Goal: Complete application form: Complete application form

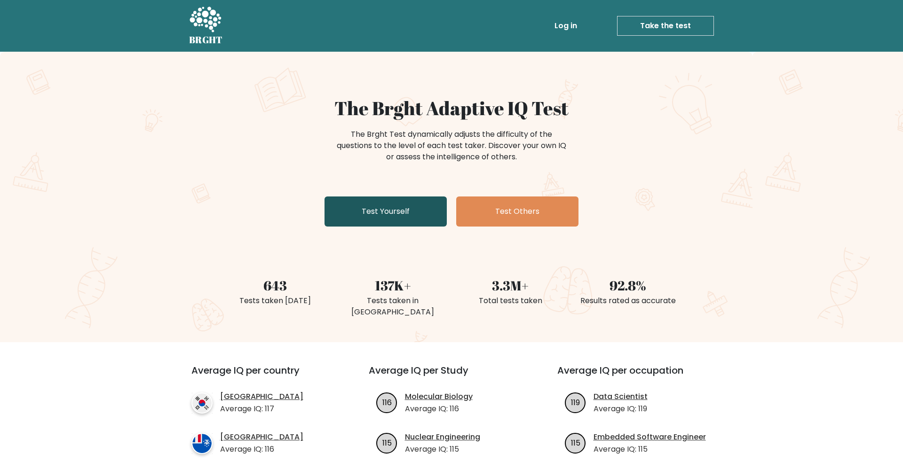
click at [415, 210] on link "Test Yourself" at bounding box center [385, 211] width 122 height 30
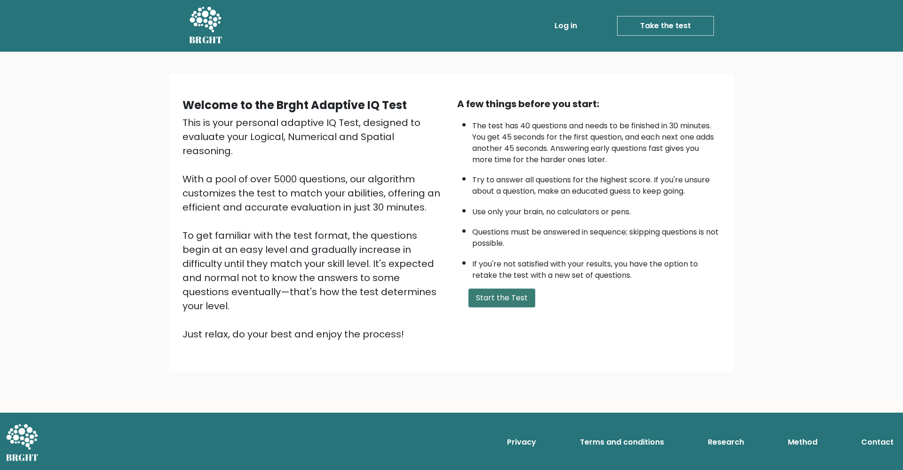
click at [499, 307] on button "Start the Test" at bounding box center [501, 298] width 67 height 19
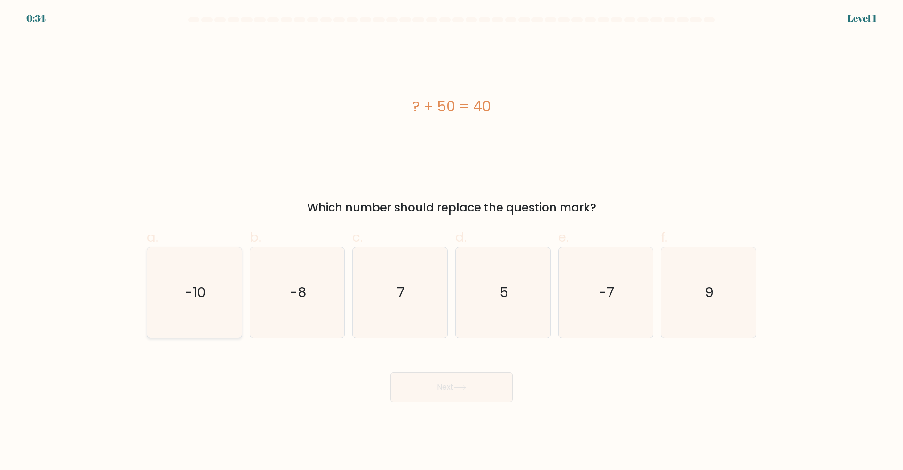
click at [180, 279] on icon "-10" at bounding box center [194, 292] width 91 height 91
click at [451, 241] on input "a. -10" at bounding box center [451, 238] width 0 height 6
radio input "true"
click at [423, 394] on button "Next" at bounding box center [451, 387] width 122 height 30
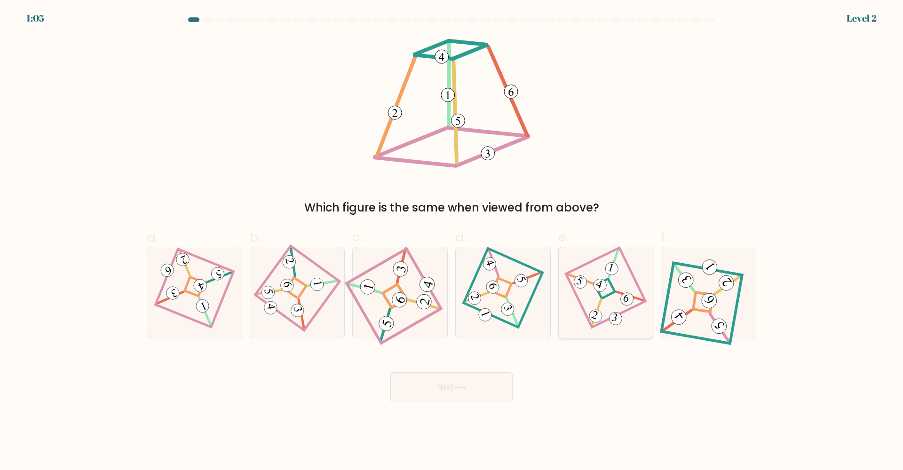
click at [602, 307] on icon at bounding box center [605, 293] width 62 height 72
click at [452, 241] on input "e." at bounding box center [451, 238] width 0 height 6
radio input "true"
click at [476, 406] on body "1:04 Level 2" at bounding box center [451, 235] width 903 height 470
click at [466, 389] on icon at bounding box center [460, 387] width 13 height 5
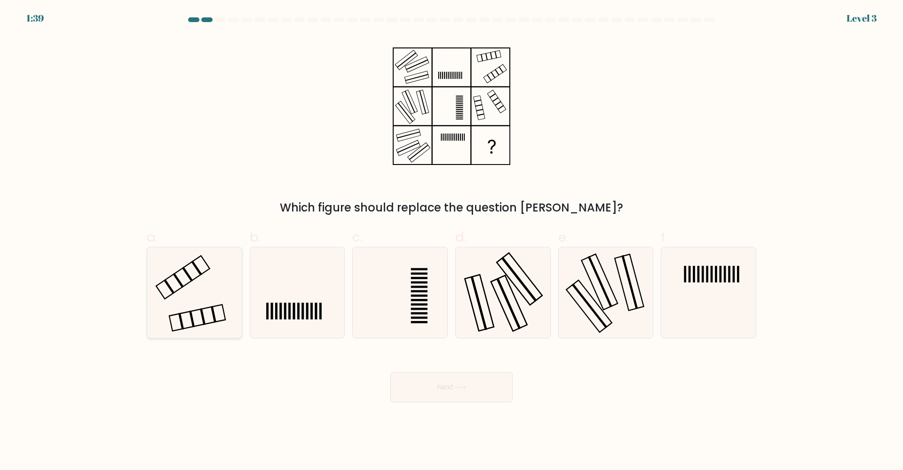
click at [195, 299] on icon at bounding box center [194, 292] width 91 height 91
click at [451, 241] on input "a." at bounding box center [451, 238] width 0 height 6
radio input "true"
click at [468, 406] on body "1:35 Level 3" at bounding box center [451, 235] width 903 height 470
click at [453, 378] on button "Next" at bounding box center [451, 387] width 122 height 30
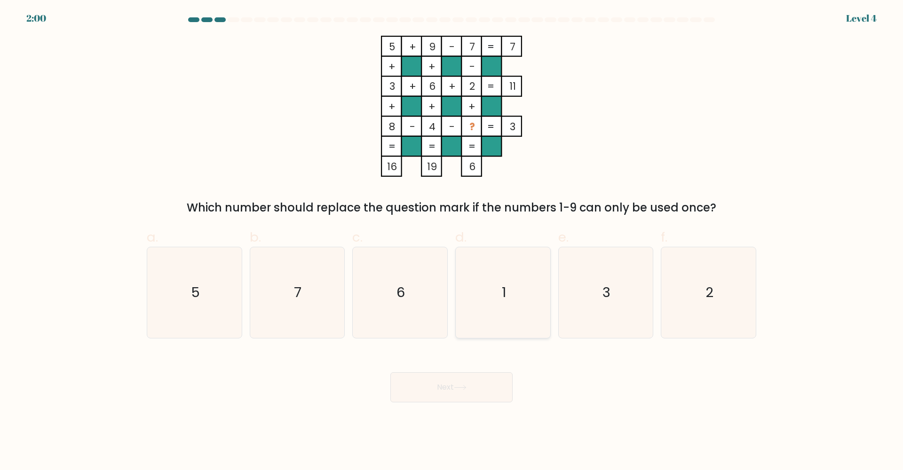
click at [525, 283] on icon "1" at bounding box center [502, 292] width 91 height 91
click at [452, 241] on input "d. 1" at bounding box center [451, 238] width 0 height 6
radio input "true"
click at [472, 387] on button "Next" at bounding box center [451, 387] width 122 height 30
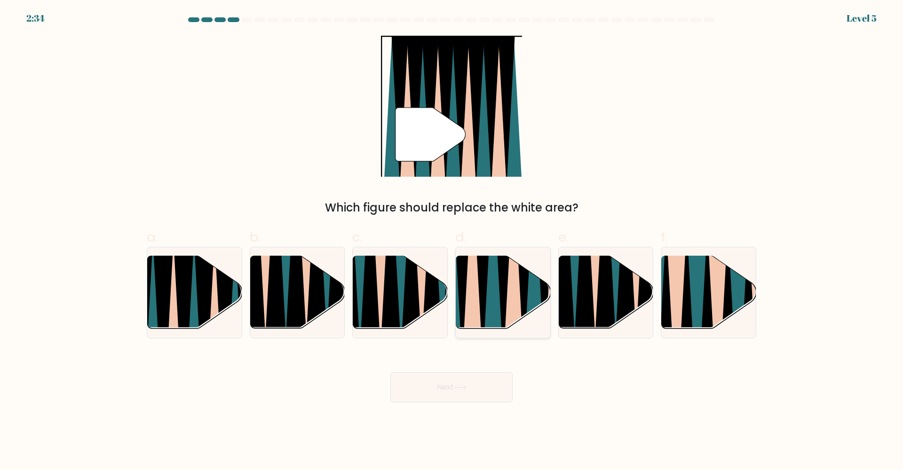
click at [489, 315] on icon at bounding box center [492, 255] width 21 height 189
click at [452, 241] on input "d." at bounding box center [451, 238] width 0 height 6
radio input "true"
click at [443, 385] on button "Next" at bounding box center [451, 387] width 122 height 30
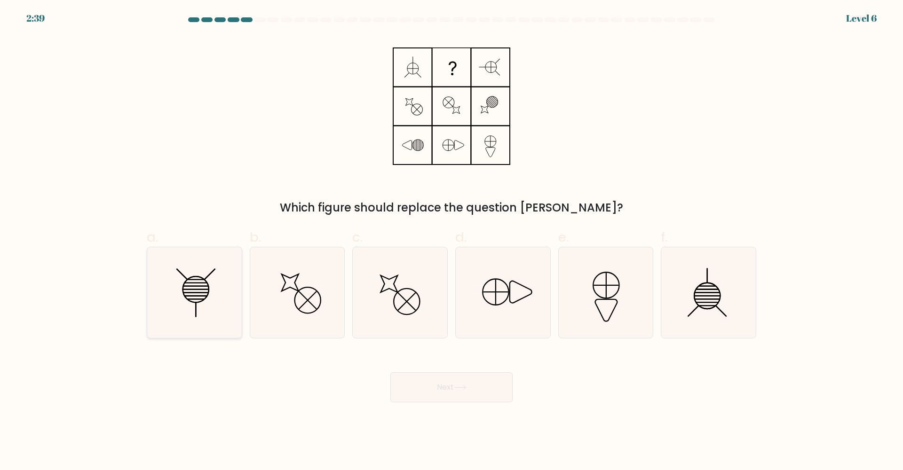
click at [189, 283] on line at bounding box center [195, 283] width 23 height 0
click at [451, 241] on input "a." at bounding box center [451, 238] width 0 height 6
radio input "true"
click at [422, 391] on button "Next" at bounding box center [451, 387] width 122 height 30
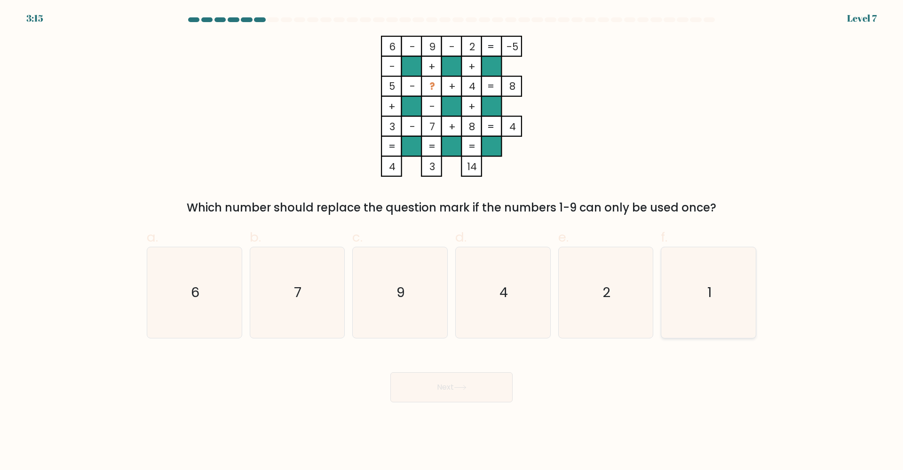
click at [721, 295] on icon "1" at bounding box center [708, 292] width 91 height 91
click at [452, 241] on input "f. 1" at bounding box center [451, 238] width 0 height 6
radio input "true"
click at [471, 385] on button "Next" at bounding box center [451, 387] width 122 height 30
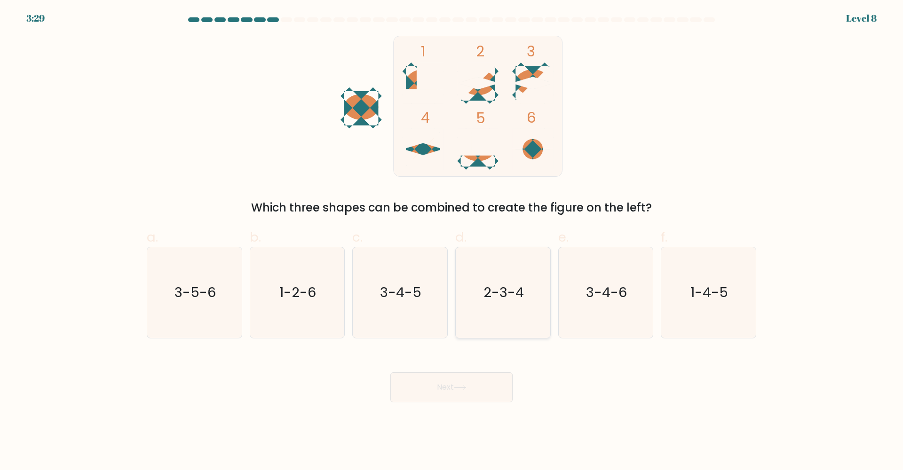
click at [498, 264] on icon "2-3-4" at bounding box center [502, 292] width 91 height 91
click at [452, 241] on input "d. 2-3-4" at bounding box center [451, 238] width 0 height 6
radio input "true"
click at [447, 382] on button "Next" at bounding box center [451, 387] width 122 height 30
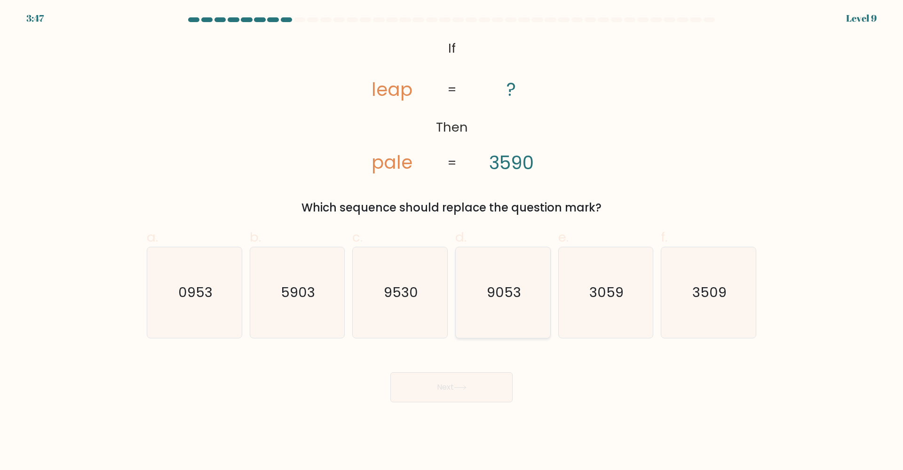
click at [505, 322] on icon "9053" at bounding box center [502, 292] width 91 height 91
click at [452, 241] on input "d. 9053" at bounding box center [451, 238] width 0 height 6
radio input "true"
click at [492, 380] on button "Next" at bounding box center [451, 387] width 122 height 30
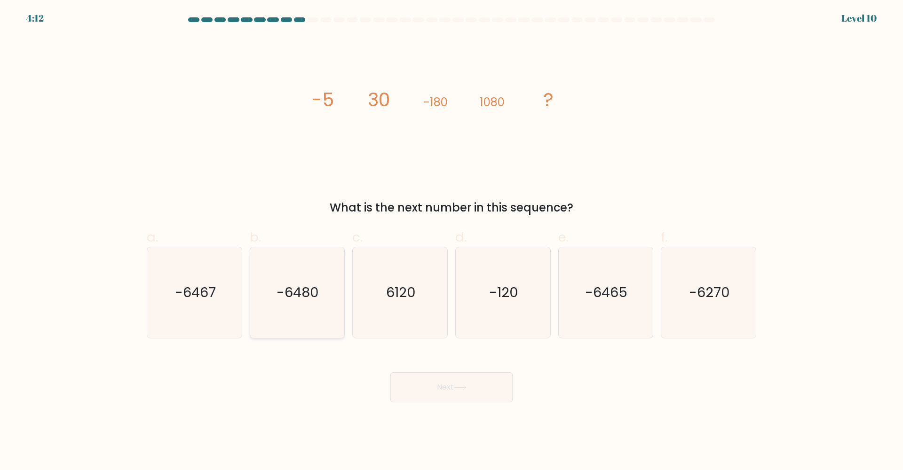
click at [291, 275] on icon "-6480" at bounding box center [296, 292] width 91 height 91
click at [451, 241] on input "b. -6480" at bounding box center [451, 238] width 0 height 6
radio input "true"
click at [404, 388] on button "Next" at bounding box center [451, 387] width 122 height 30
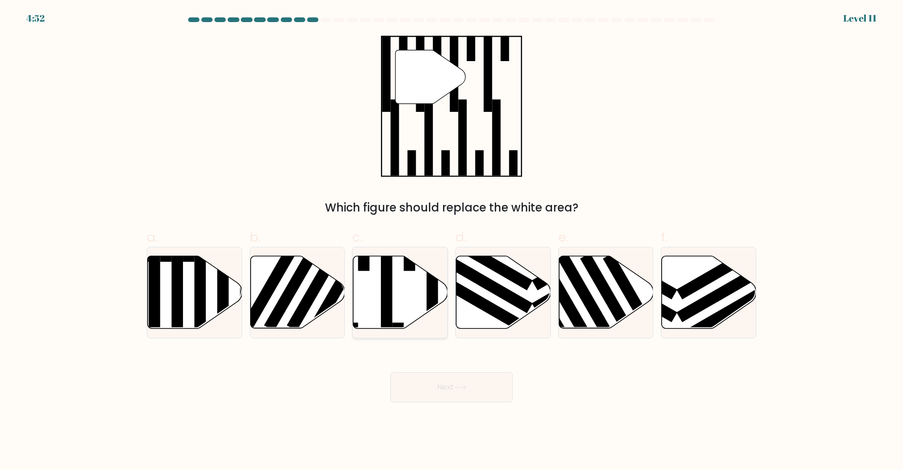
click at [410, 288] on icon at bounding box center [400, 292] width 94 height 72
click at [451, 241] on input "c." at bounding box center [451, 238] width 0 height 6
radio input "true"
click at [431, 383] on button "Next" at bounding box center [451, 387] width 122 height 30
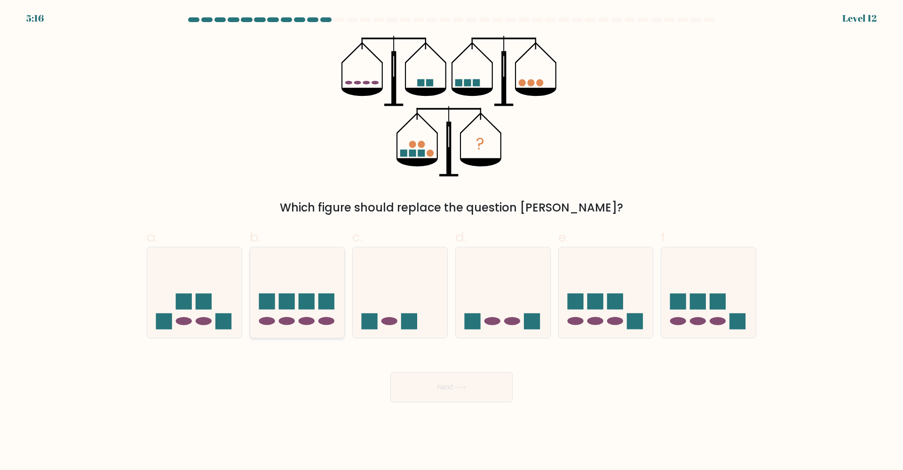
click at [301, 296] on rect at bounding box center [307, 301] width 16 height 16
click at [451, 241] on input "b." at bounding box center [451, 238] width 0 height 6
radio input "true"
click at [450, 384] on button "Next" at bounding box center [451, 387] width 122 height 30
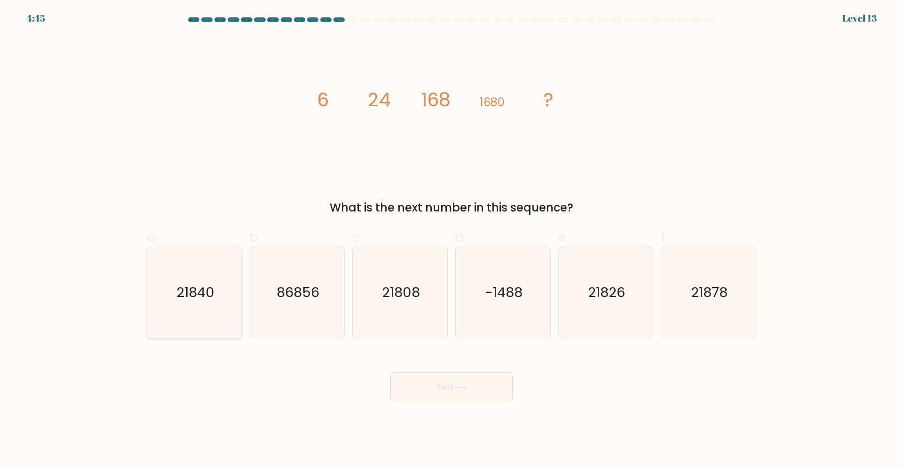
click at [211, 264] on icon "21840" at bounding box center [194, 292] width 91 height 91
click at [451, 241] on input "a. 21840" at bounding box center [451, 238] width 0 height 6
radio input "true"
click at [458, 402] on body "4:44 Level 13" at bounding box center [451, 235] width 903 height 470
click at [458, 397] on button "Next" at bounding box center [451, 387] width 122 height 30
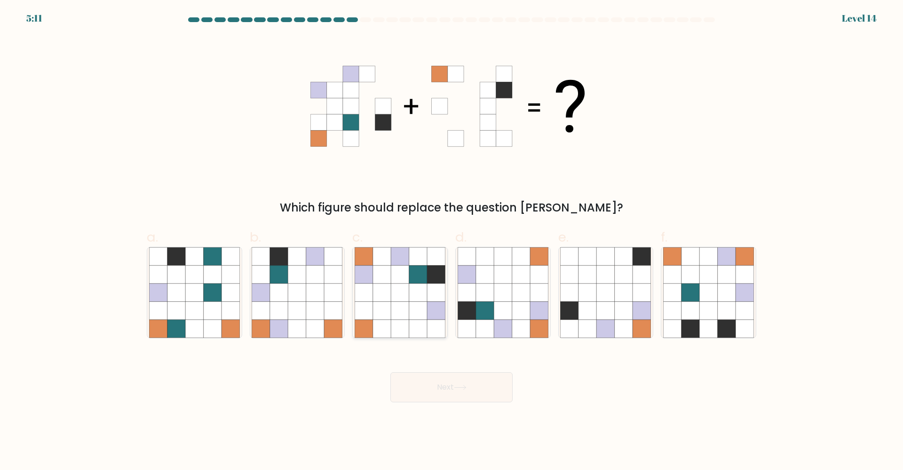
click at [427, 288] on icon at bounding box center [418, 293] width 18 height 18
click at [451, 241] on input "c." at bounding box center [451, 238] width 0 height 6
radio input "true"
click at [453, 379] on button "Next" at bounding box center [451, 387] width 122 height 30
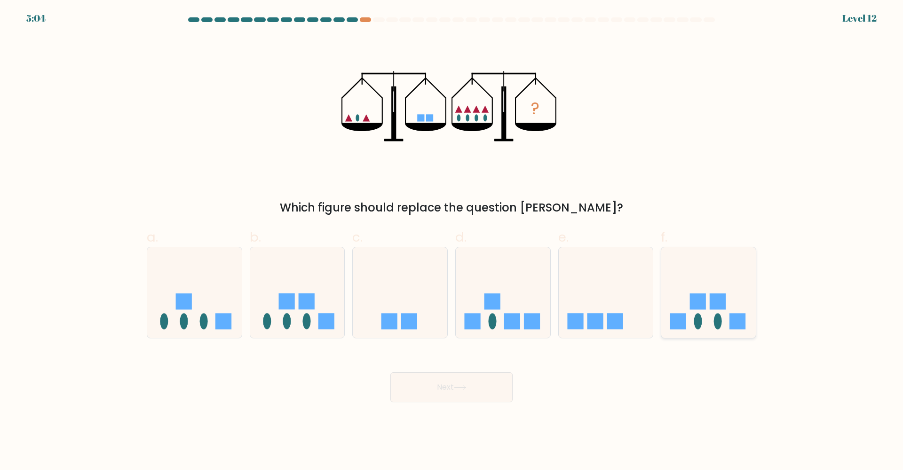
click at [703, 298] on rect at bounding box center [698, 301] width 16 height 16
click at [452, 241] on input "f." at bounding box center [451, 238] width 0 height 6
radio input "true"
click at [493, 372] on div "Next" at bounding box center [451, 376] width 621 height 53
click at [487, 383] on button "Next" at bounding box center [451, 387] width 122 height 30
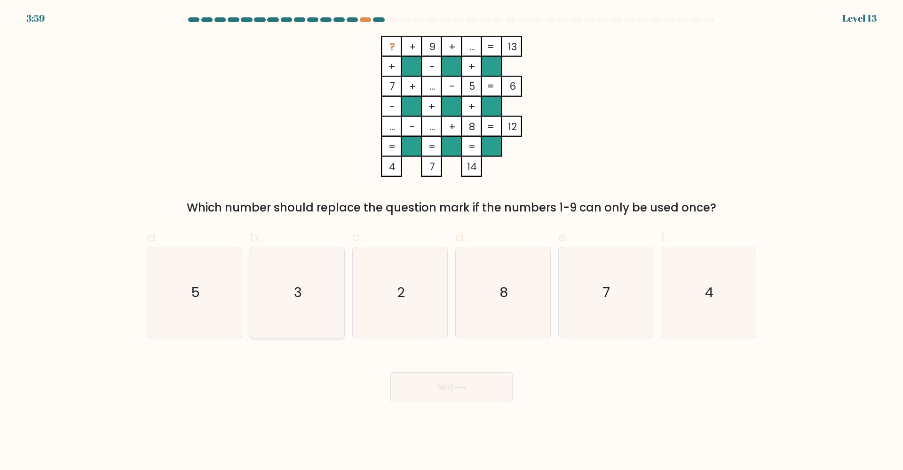
click at [303, 281] on icon "3" at bounding box center [296, 292] width 91 height 91
click at [451, 241] on input "b. 3" at bounding box center [451, 238] width 0 height 6
radio input "true"
click at [468, 377] on button "Next" at bounding box center [451, 387] width 122 height 30
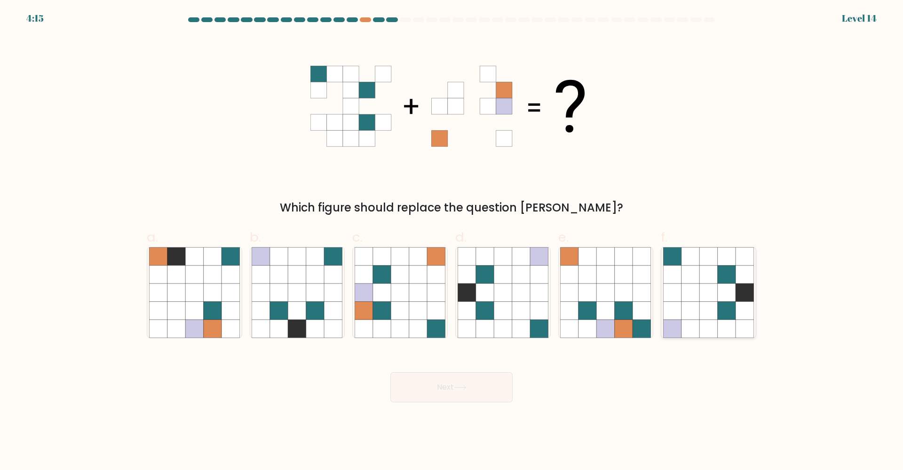
click at [695, 309] on icon at bounding box center [690, 311] width 18 height 18
click at [452, 241] on input "f." at bounding box center [451, 238] width 0 height 6
radio input "true"
click at [396, 287] on icon at bounding box center [400, 293] width 18 height 18
click at [451, 241] on input "c." at bounding box center [451, 238] width 0 height 6
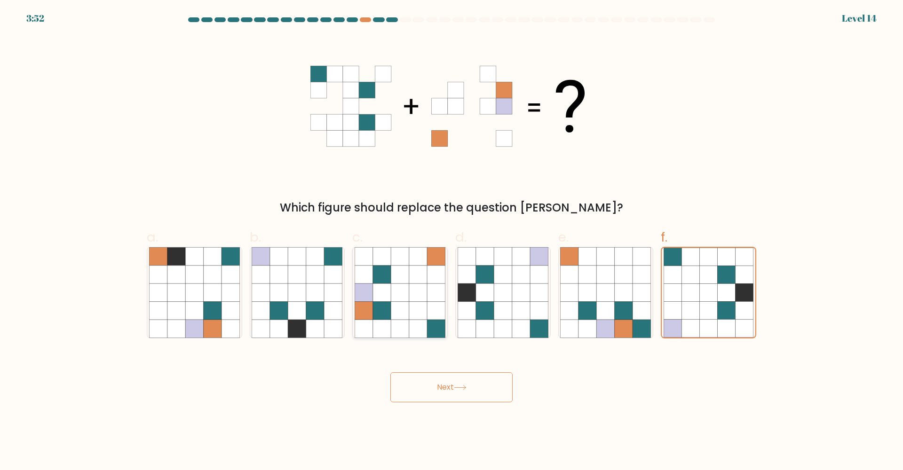
radio input "true"
click at [443, 392] on button "Next" at bounding box center [451, 387] width 122 height 30
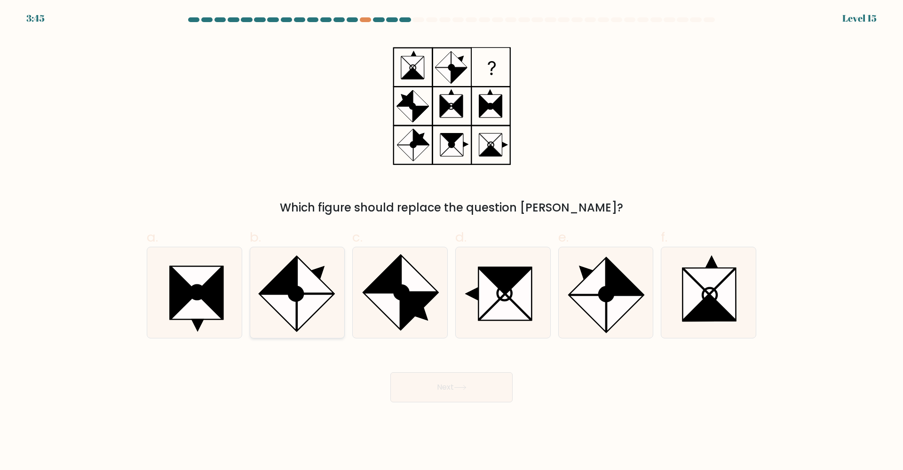
click at [304, 273] on icon at bounding box center [315, 275] width 36 height 36
click at [451, 241] on input "b." at bounding box center [451, 238] width 0 height 6
radio input "true"
click at [423, 384] on button "Next" at bounding box center [451, 387] width 122 height 30
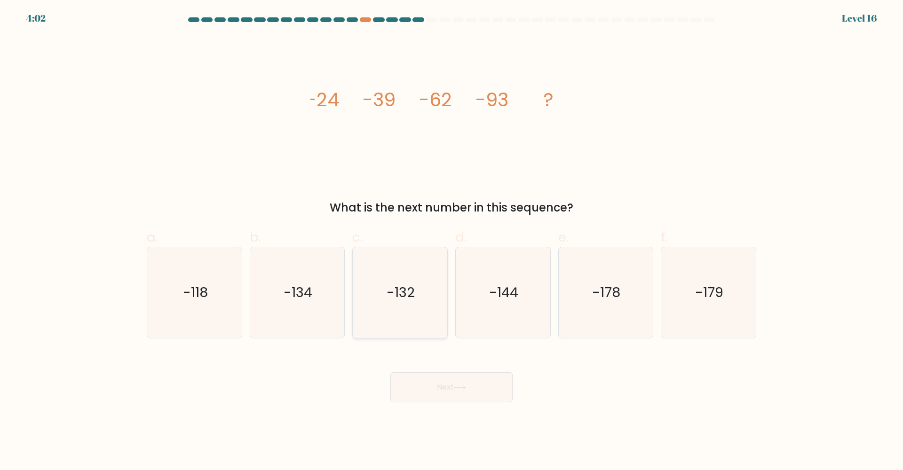
click at [385, 287] on icon "-132" at bounding box center [399, 292] width 91 height 91
click at [451, 241] on input "c. -132" at bounding box center [451, 238] width 0 height 6
radio input "true"
click at [409, 383] on button "Next" at bounding box center [451, 387] width 122 height 30
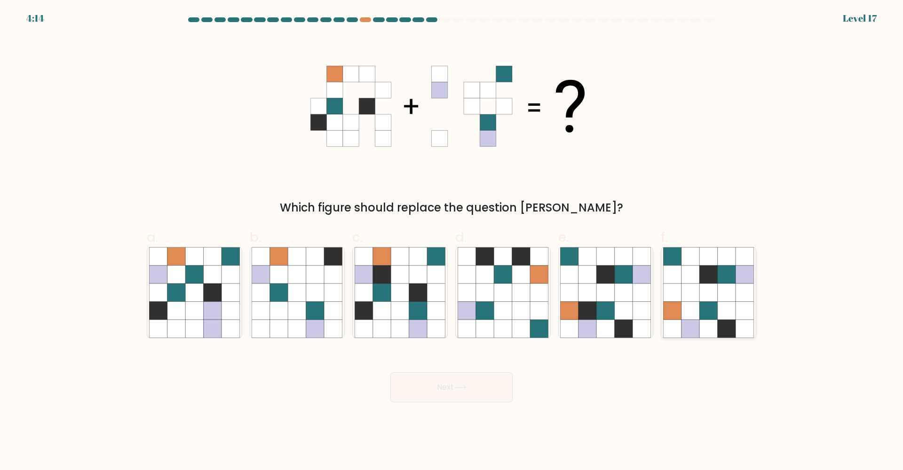
click at [720, 314] on icon at bounding box center [726, 311] width 18 height 18
click at [452, 241] on input "f." at bounding box center [451, 238] width 0 height 6
radio input "true"
click at [490, 388] on button "Next" at bounding box center [451, 387] width 122 height 30
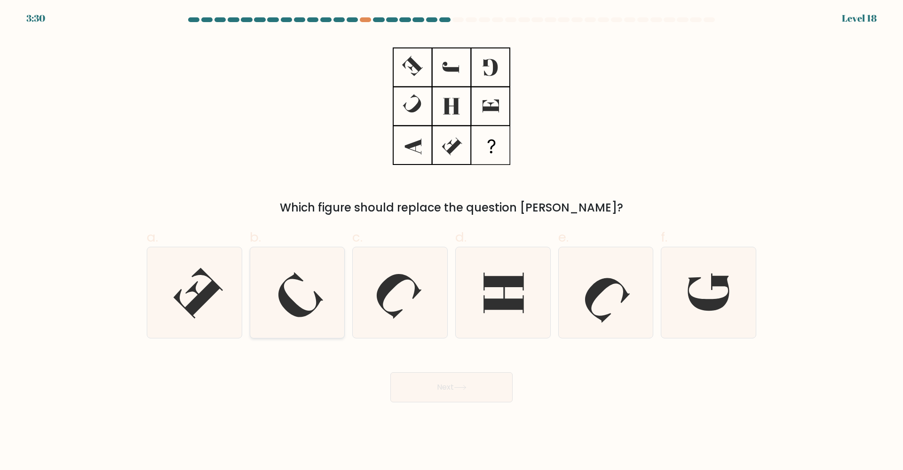
click at [337, 287] on icon at bounding box center [296, 292] width 91 height 91
click at [451, 241] on input "b." at bounding box center [451, 238] width 0 height 6
radio input "true"
click at [450, 208] on div "Which figure should replace the question mark?" at bounding box center [451, 207] width 598 height 17
click at [449, 384] on button "Next" at bounding box center [451, 387] width 122 height 30
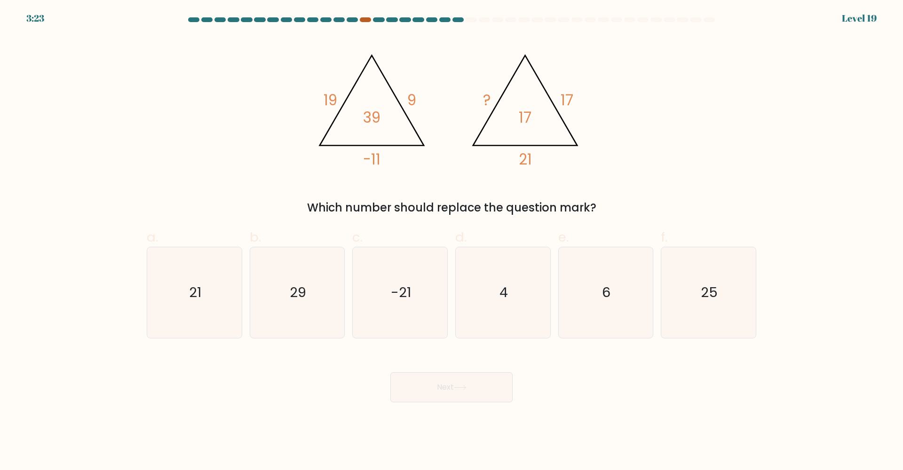
click at [367, 19] on div at bounding box center [365, 19] width 11 height 5
click at [369, 20] on div at bounding box center [365, 19] width 11 height 5
click at [217, 266] on icon "21" at bounding box center [194, 292] width 91 height 91
click at [451, 241] on input "a. 21" at bounding box center [451, 238] width 0 height 6
radio input "true"
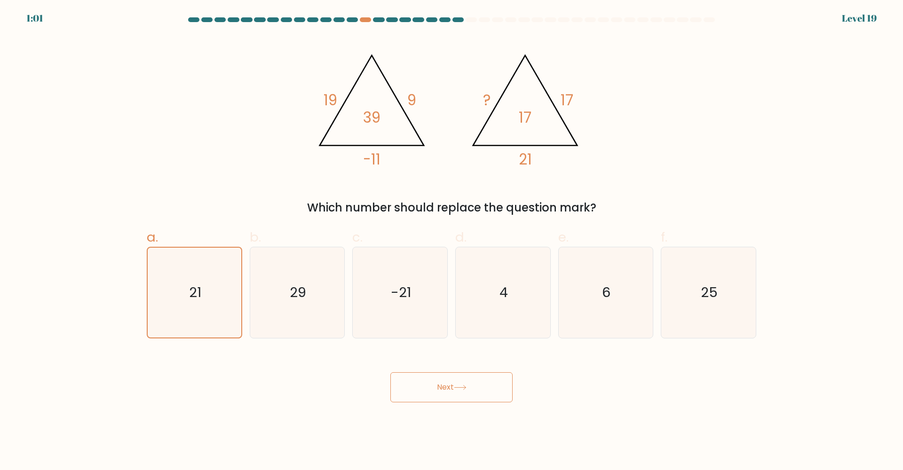
click at [472, 392] on button "Next" at bounding box center [451, 387] width 122 height 30
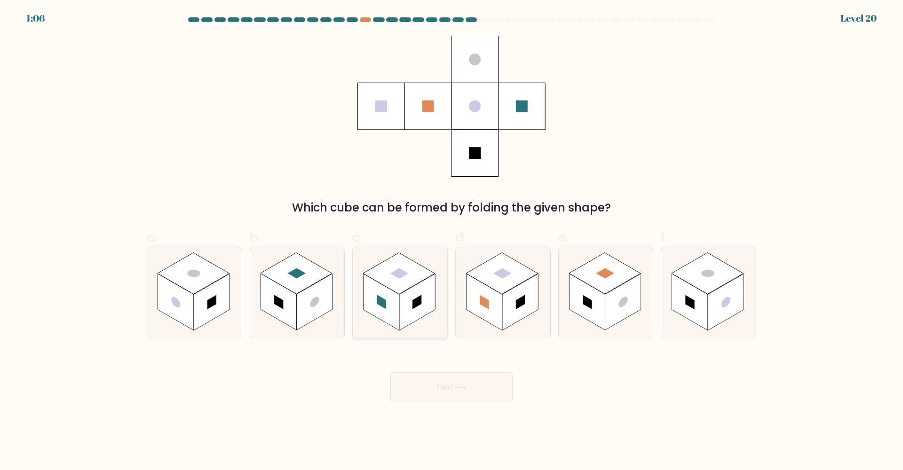
click at [423, 288] on rect at bounding box center [417, 302] width 36 height 57
click at [451, 241] on input "c." at bounding box center [451, 238] width 0 height 6
radio input "true"
click at [478, 376] on button "Next" at bounding box center [451, 387] width 122 height 30
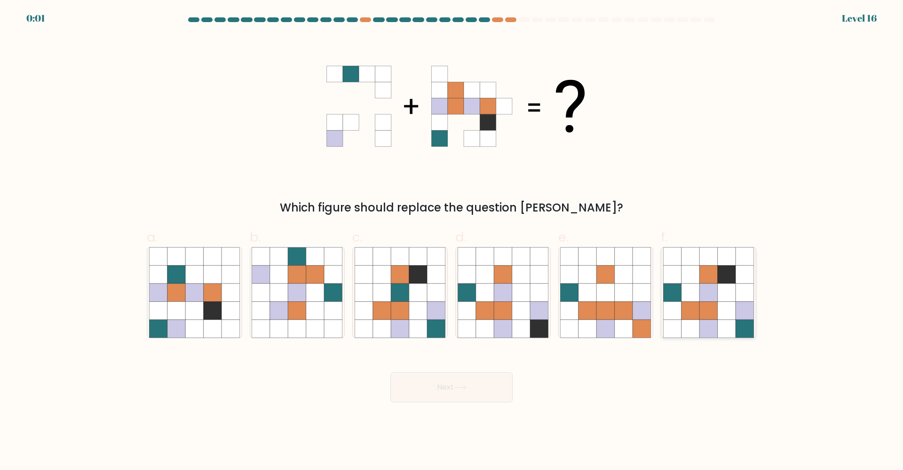
click at [692, 283] on icon at bounding box center [690, 275] width 18 height 18
click at [452, 241] on input "f." at bounding box center [451, 238] width 0 height 6
radio input "true"
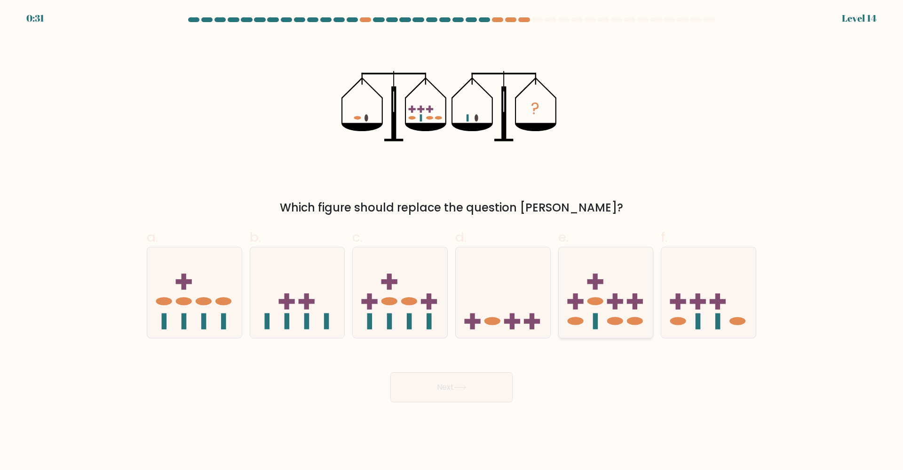
click at [606, 276] on icon at bounding box center [605, 293] width 94 height 78
click at [452, 241] on input "e." at bounding box center [451, 238] width 0 height 6
radio input "true"
click at [405, 292] on icon at bounding box center [400, 293] width 94 height 78
click at [451, 241] on input "c." at bounding box center [451, 238] width 0 height 6
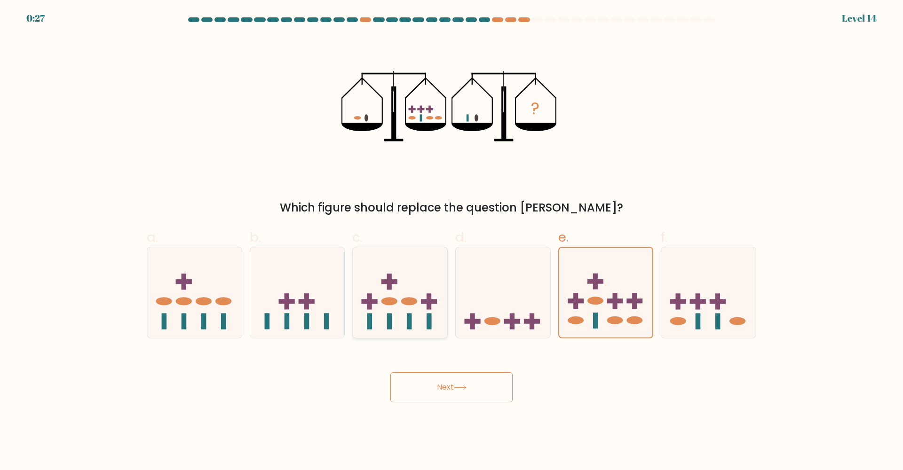
radio input "true"
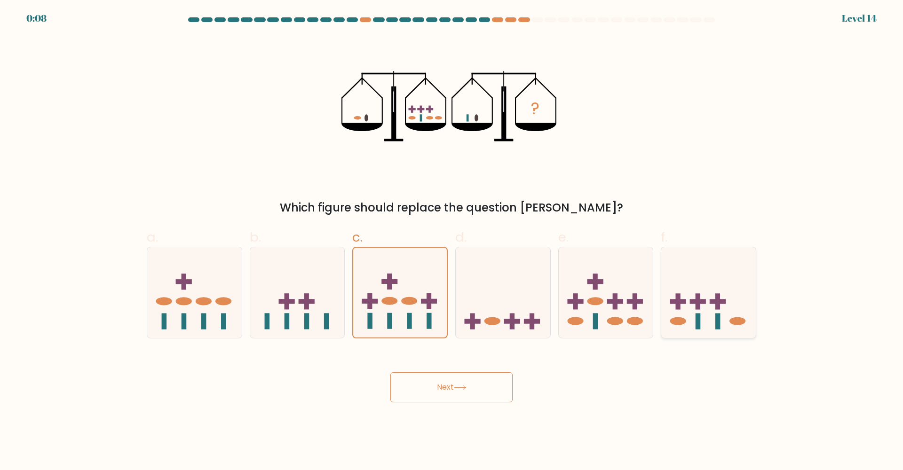
click at [680, 301] on rect at bounding box center [678, 301] width 16 height 5
click at [452, 241] on input "f." at bounding box center [451, 238] width 0 height 6
radio input "true"
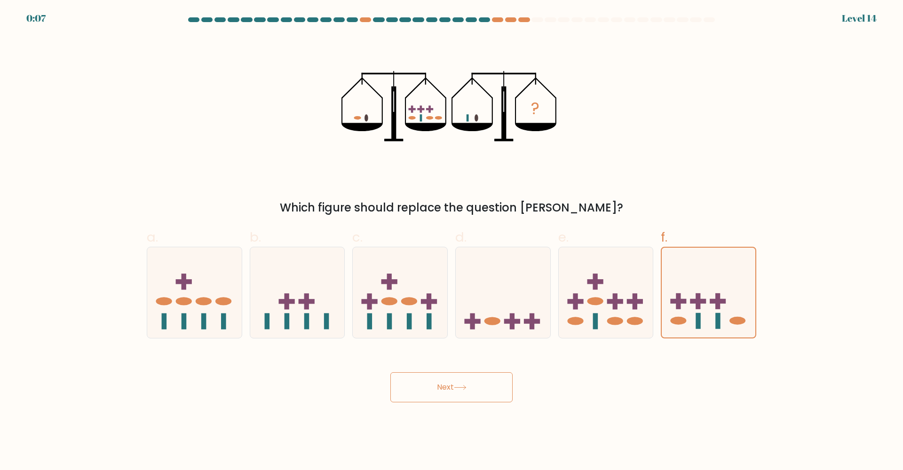
click at [472, 390] on button "Next" at bounding box center [451, 387] width 122 height 30
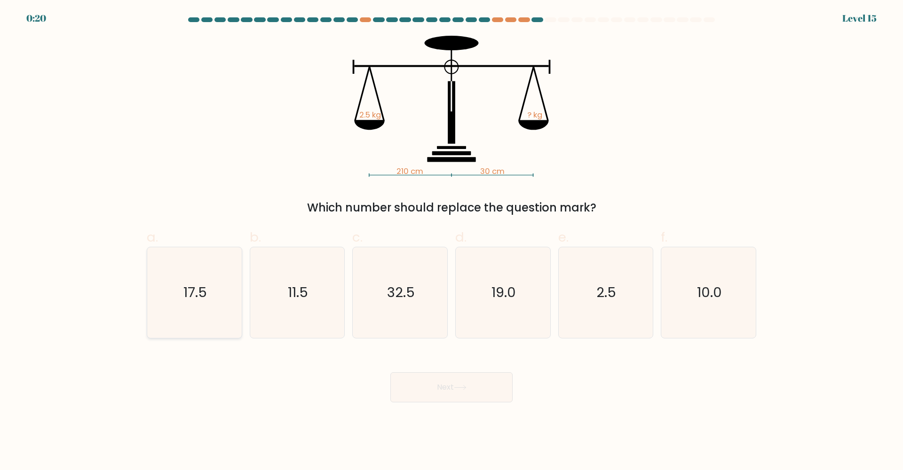
click at [202, 286] on text "17.5" at bounding box center [195, 292] width 24 height 19
click at [451, 241] on input "a. 17.5" at bounding box center [451, 238] width 0 height 6
radio input "true"
click at [442, 383] on button "Next" at bounding box center [451, 387] width 122 height 30
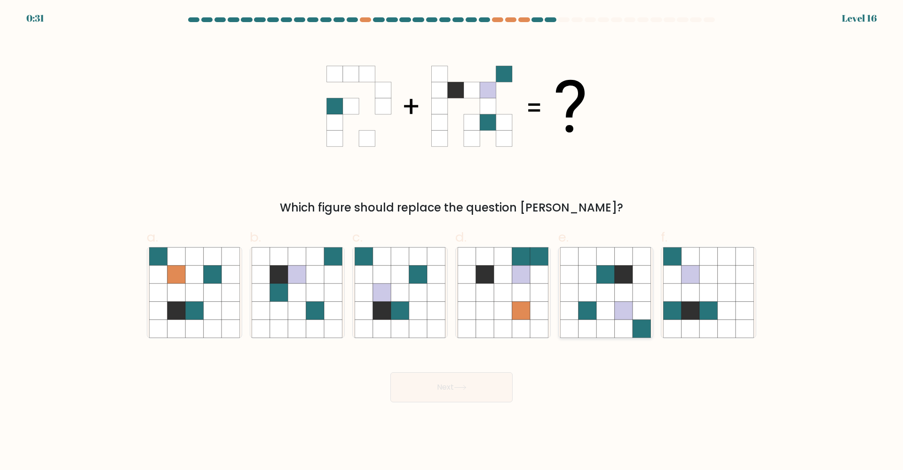
click at [621, 298] on icon at bounding box center [623, 293] width 18 height 18
click at [452, 241] on input "e." at bounding box center [451, 238] width 0 height 6
radio input "true"
click at [471, 394] on button "Next" at bounding box center [451, 387] width 122 height 30
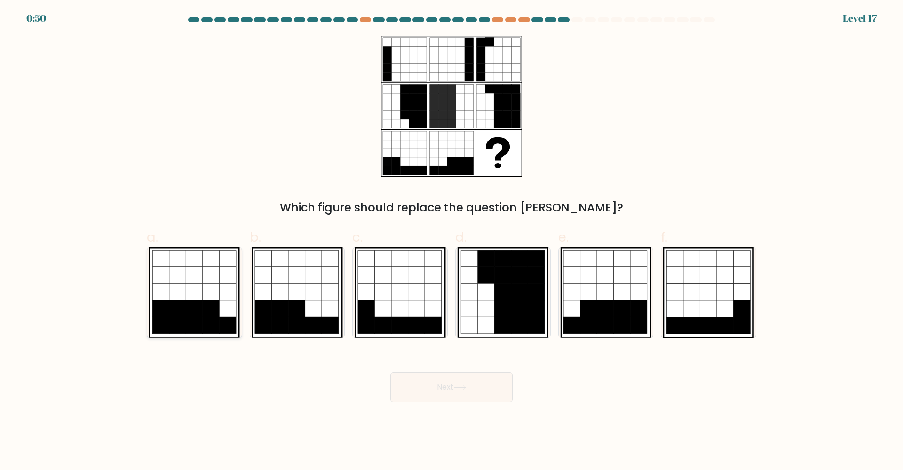
click at [213, 317] on icon at bounding box center [211, 308] width 17 height 17
click at [451, 241] on input "a." at bounding box center [451, 238] width 0 height 6
radio input "true"
click at [450, 387] on button "Next" at bounding box center [451, 387] width 122 height 30
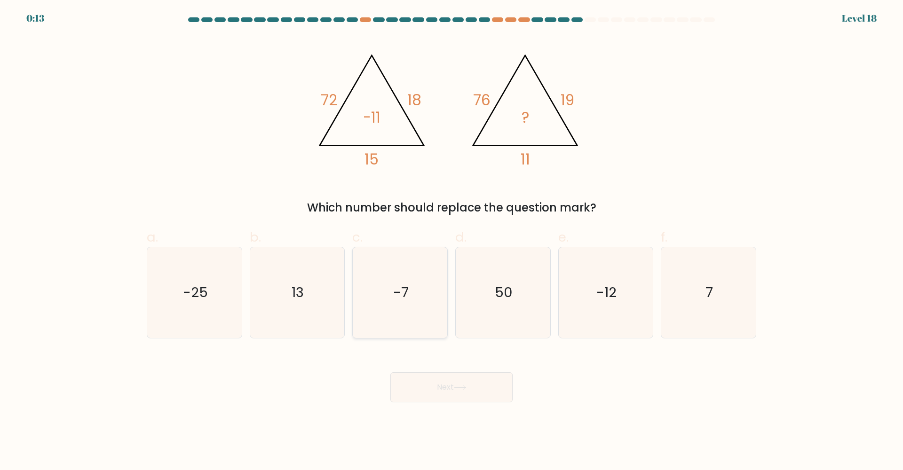
click at [418, 289] on icon "-7" at bounding box center [399, 292] width 91 height 91
click at [451, 241] on input "c. -7" at bounding box center [451, 238] width 0 height 6
radio input "true"
click at [453, 386] on button "Next" at bounding box center [451, 387] width 122 height 30
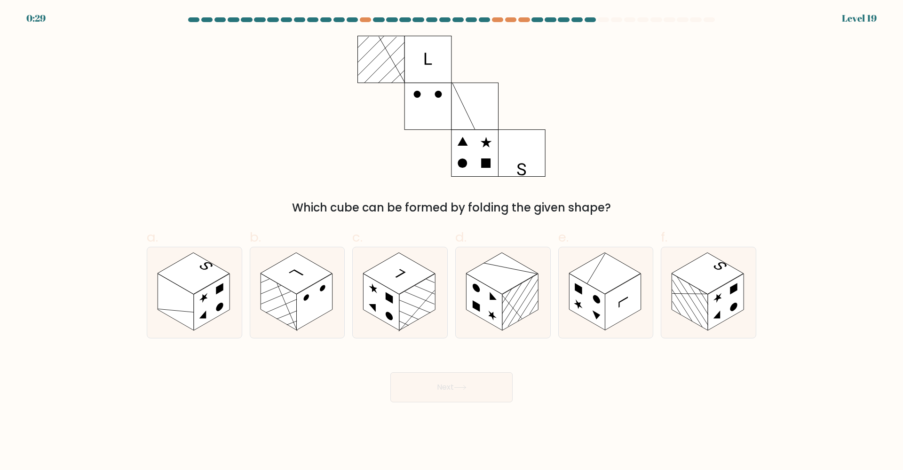
click at [137, 319] on form at bounding box center [451, 209] width 903 height 385
click at [171, 305] on rect at bounding box center [175, 302] width 36 height 57
click at [451, 241] on input "a." at bounding box center [451, 238] width 0 height 6
radio input "true"
click at [448, 372] on button "Next" at bounding box center [451, 387] width 122 height 30
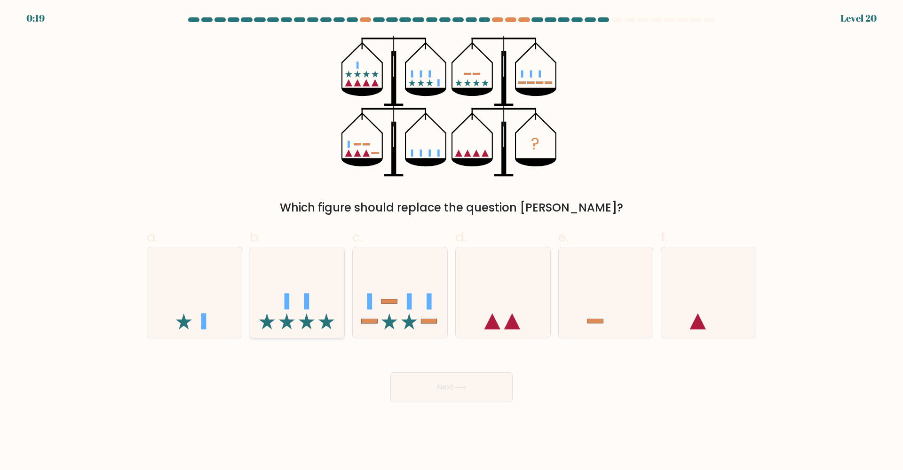
click at [323, 305] on icon at bounding box center [297, 293] width 94 height 78
click at [451, 241] on input "b." at bounding box center [451, 238] width 0 height 6
radio input "true"
click at [425, 379] on button "Next" at bounding box center [451, 387] width 122 height 30
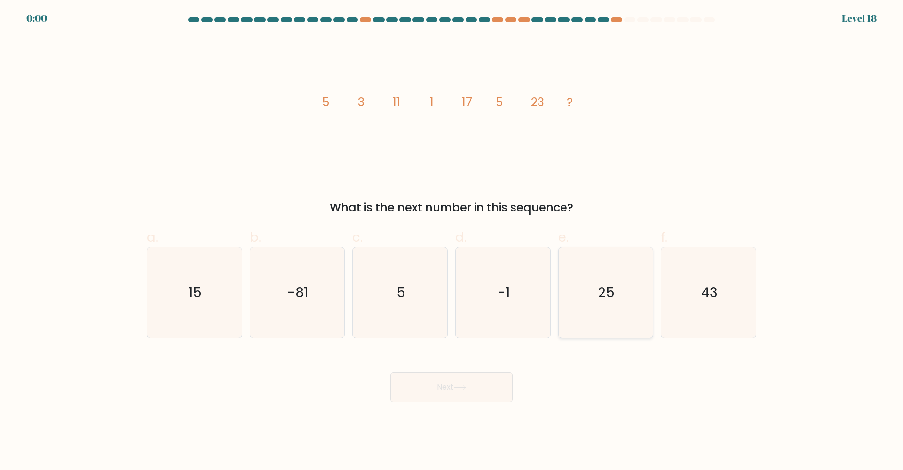
click at [603, 288] on text "25" at bounding box center [606, 292] width 17 height 19
click at [452, 241] on input "e. 25" at bounding box center [451, 238] width 0 height 6
radio input "true"
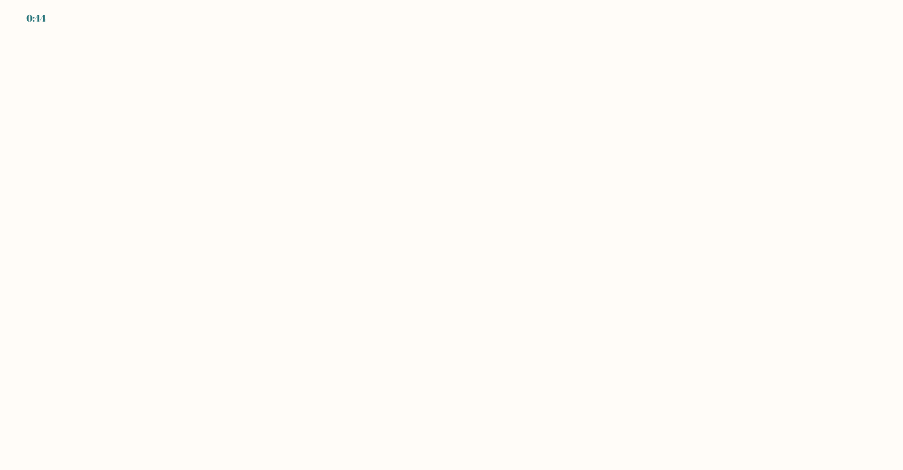
click at [218, 304] on body "0:44" at bounding box center [451, 235] width 903 height 470
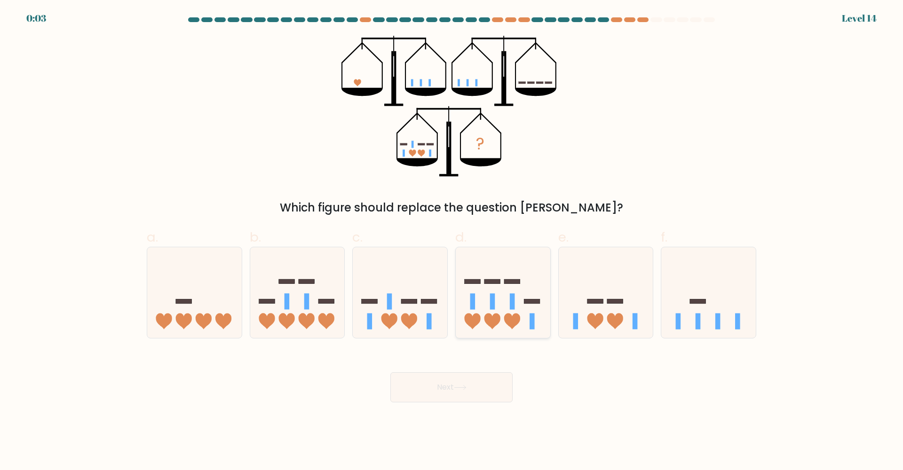
click at [496, 294] on icon at bounding box center [503, 293] width 94 height 78
click at [452, 241] on input "d." at bounding box center [451, 238] width 0 height 6
radio input "true"
click at [460, 395] on button "Next" at bounding box center [451, 387] width 122 height 30
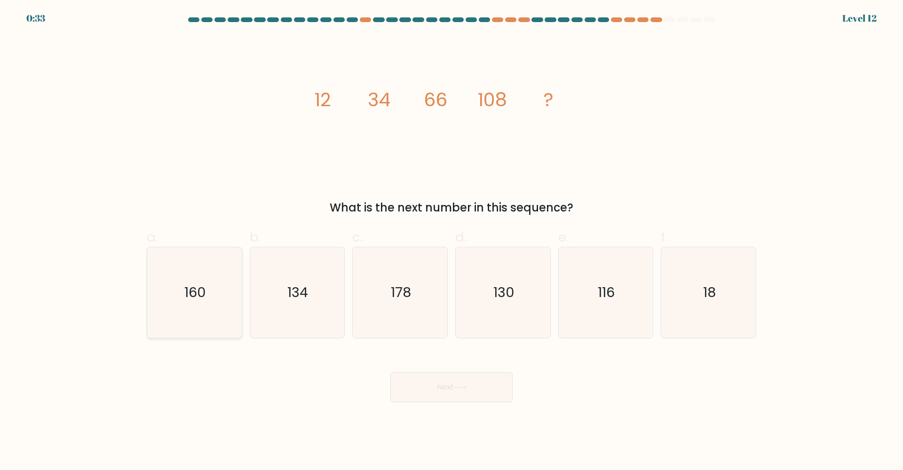
click at [182, 311] on icon "160" at bounding box center [194, 292] width 91 height 91
click at [451, 241] on input "a. 160" at bounding box center [451, 238] width 0 height 6
radio input "true"
click at [486, 390] on button "Next" at bounding box center [451, 387] width 122 height 30
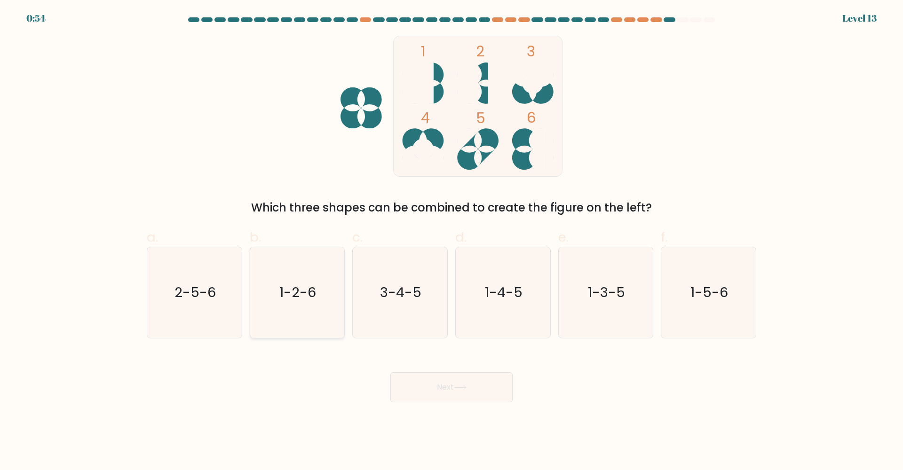
click at [299, 289] on text "1-2-6" at bounding box center [298, 292] width 37 height 19
click at [451, 241] on input "b. 1-2-6" at bounding box center [451, 238] width 0 height 6
radio input "true"
click at [429, 374] on button "Next" at bounding box center [451, 387] width 122 height 30
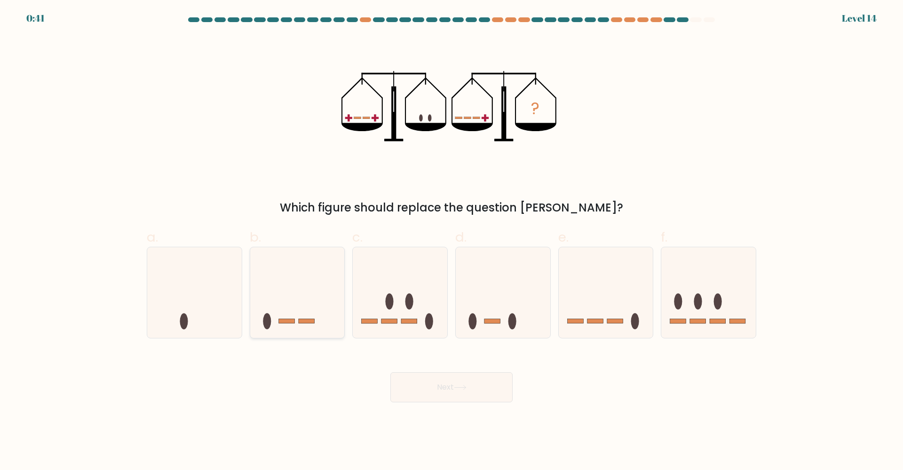
click at [308, 294] on icon at bounding box center [297, 293] width 94 height 78
click at [451, 241] on input "b." at bounding box center [451, 238] width 0 height 6
radio input "true"
click at [439, 382] on button "Next" at bounding box center [451, 387] width 122 height 30
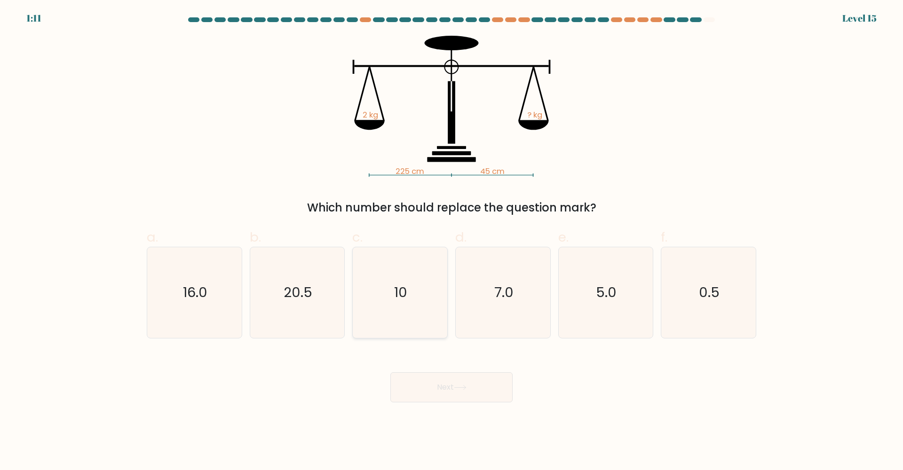
click at [390, 306] on icon "10" at bounding box center [399, 292] width 91 height 91
click at [451, 241] on input "c. 10" at bounding box center [451, 238] width 0 height 6
radio input "true"
click at [447, 383] on button "Next" at bounding box center [451, 387] width 122 height 30
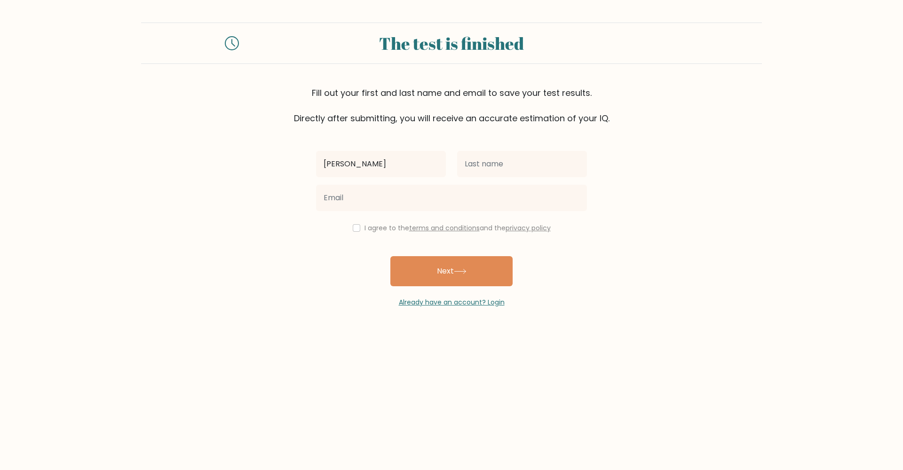
type input "[PERSON_NAME]"
type input "y"
click at [434, 228] on link "terms and conditions" at bounding box center [444, 227] width 71 height 9
click at [520, 230] on link "privacy policy" at bounding box center [527, 227] width 45 height 9
drag, startPoint x: 430, startPoint y: 203, endPoint x: 148, endPoint y: 214, distance: 281.8
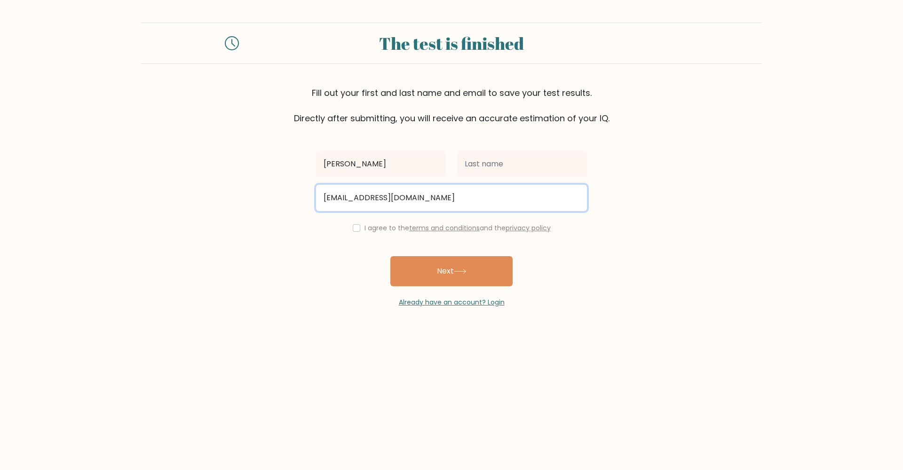
click at [148, 214] on form "The test is finished Fill out your first and last name and email to save your t…" at bounding box center [451, 165] width 903 height 285
drag, startPoint x: 421, startPoint y: 200, endPoint x: 326, endPoint y: 197, distance: 94.5
click at [326, 197] on input "[EMAIL_ADDRESS][DOMAIN_NAME]" at bounding box center [451, 198] width 271 height 26
type input "e"
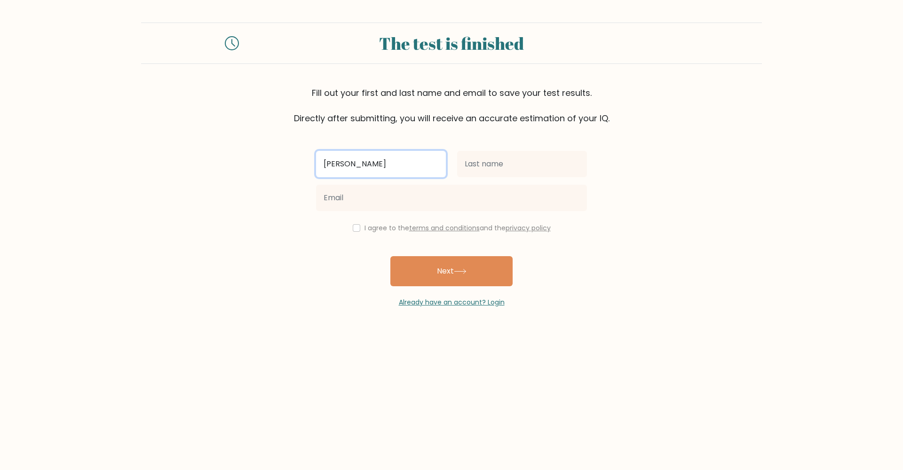
click at [356, 164] on input "[PERSON_NAME]" at bounding box center [381, 164] width 130 height 26
type input "e"
click at [461, 290] on div "Already have an account? Login" at bounding box center [451, 296] width 271 height 21
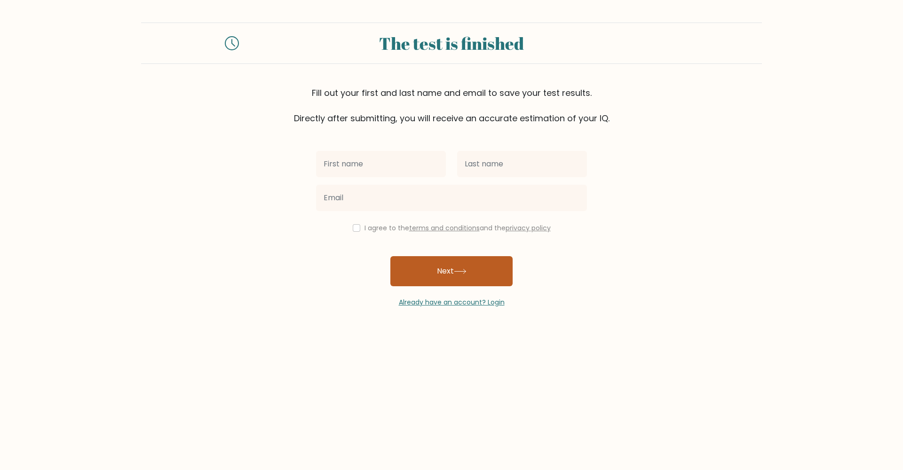
click at [451, 269] on button "Next" at bounding box center [451, 271] width 122 height 30
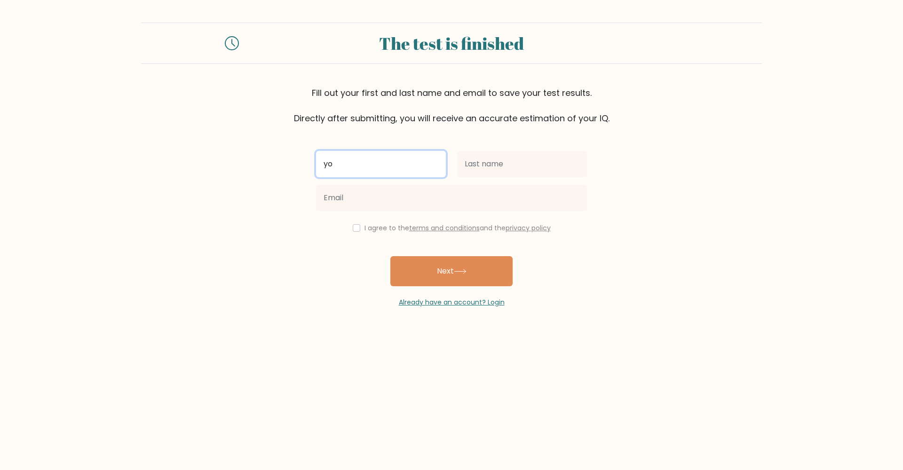
type input "y"
type input "ur mom"
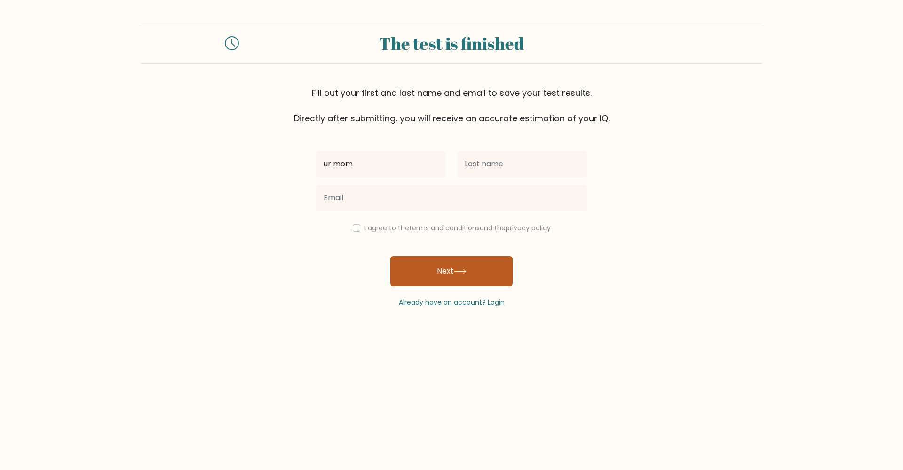
click at [462, 279] on button "Next" at bounding box center [451, 271] width 122 height 30
type input "muy bonita"
click at [485, 281] on button "Next" at bounding box center [451, 271] width 122 height 30
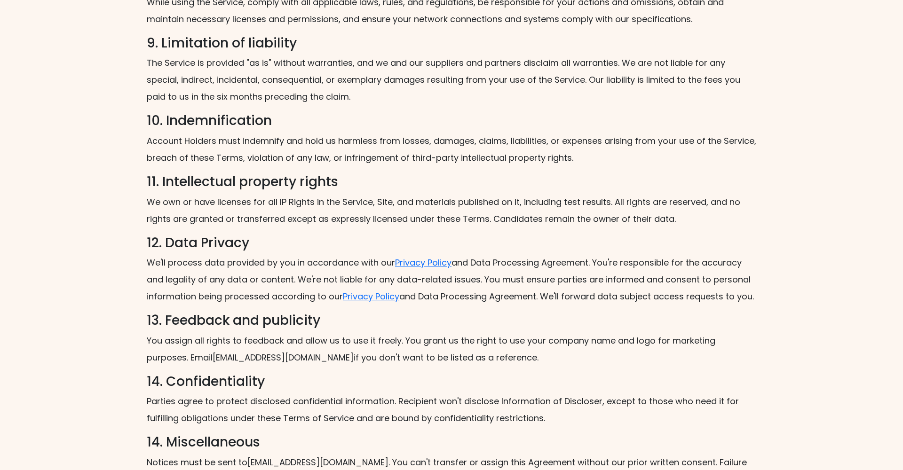
scroll to position [1098, 0]
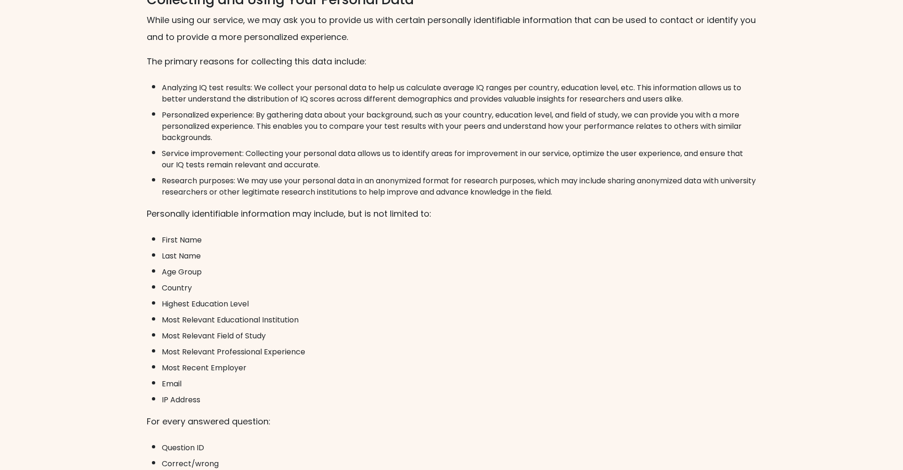
scroll to position [221, 0]
